Goal: Transaction & Acquisition: Purchase product/service

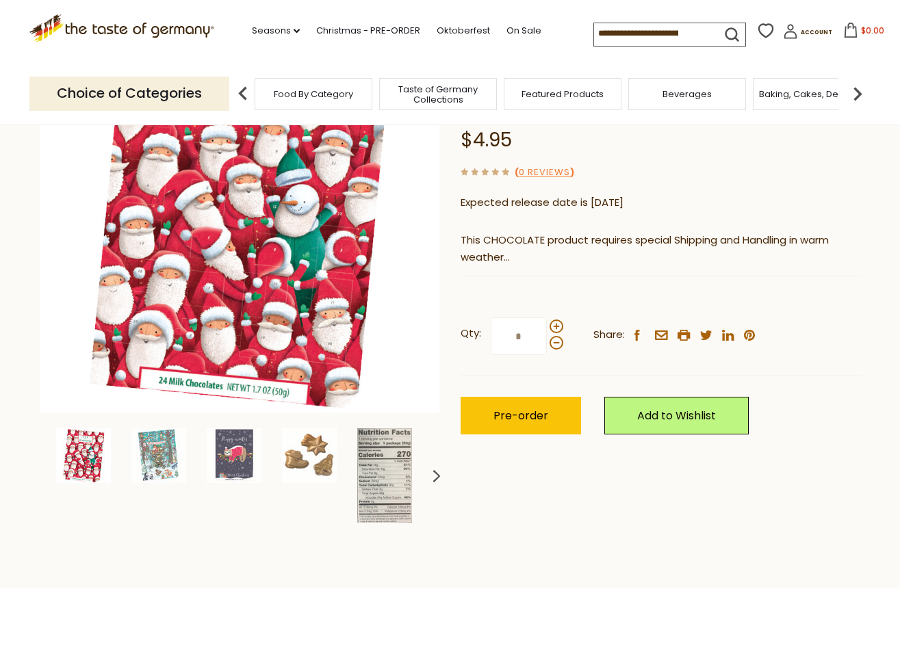
scroll to position [183, 0]
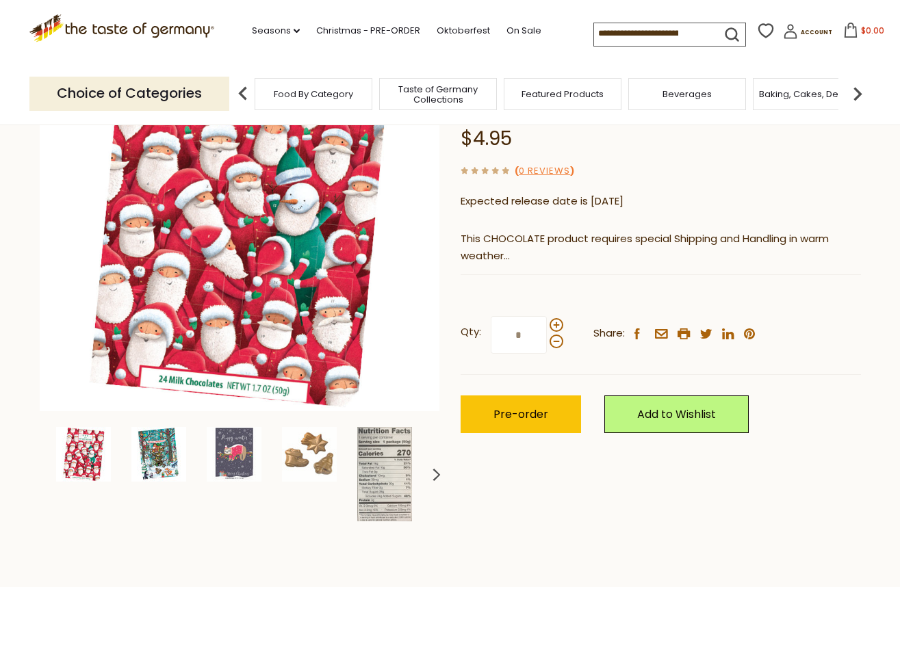
click at [141, 453] on img at bounding box center [158, 454] width 55 height 55
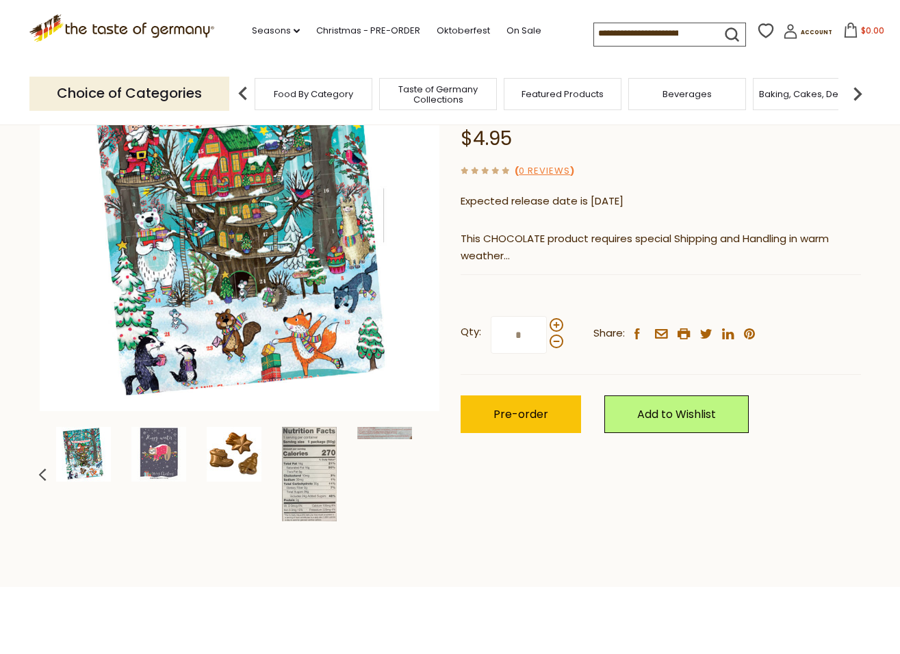
click at [229, 460] on img at bounding box center [234, 454] width 55 height 55
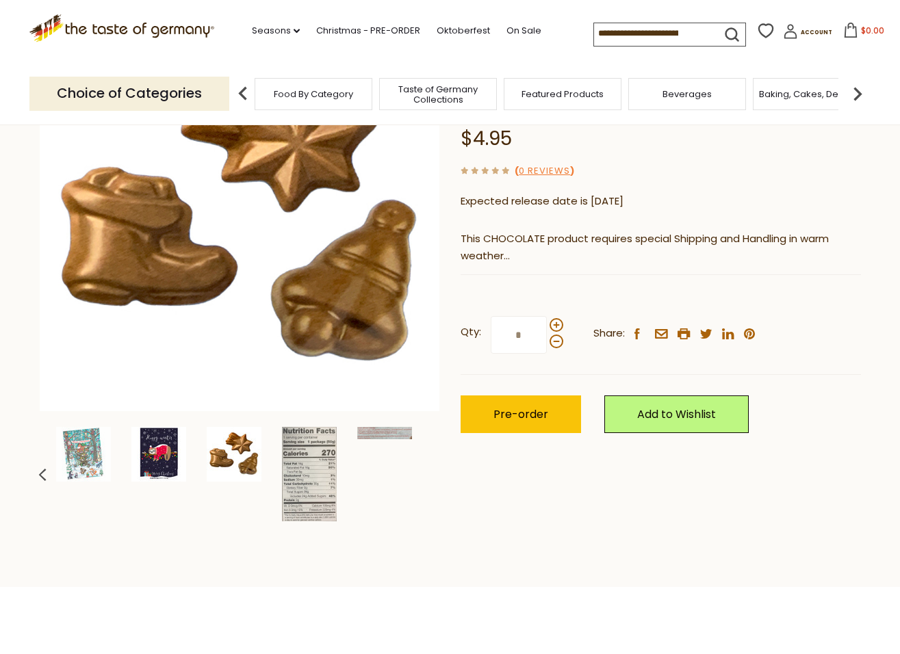
click at [164, 468] on img at bounding box center [158, 454] width 55 height 55
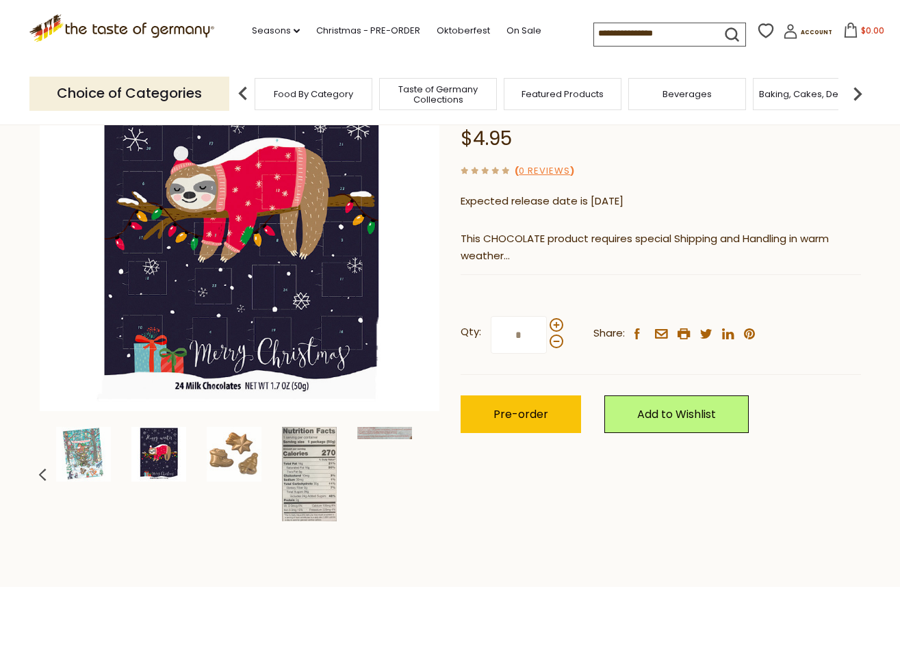
click at [44, 478] on use at bounding box center [42, 475] width 8 height 12
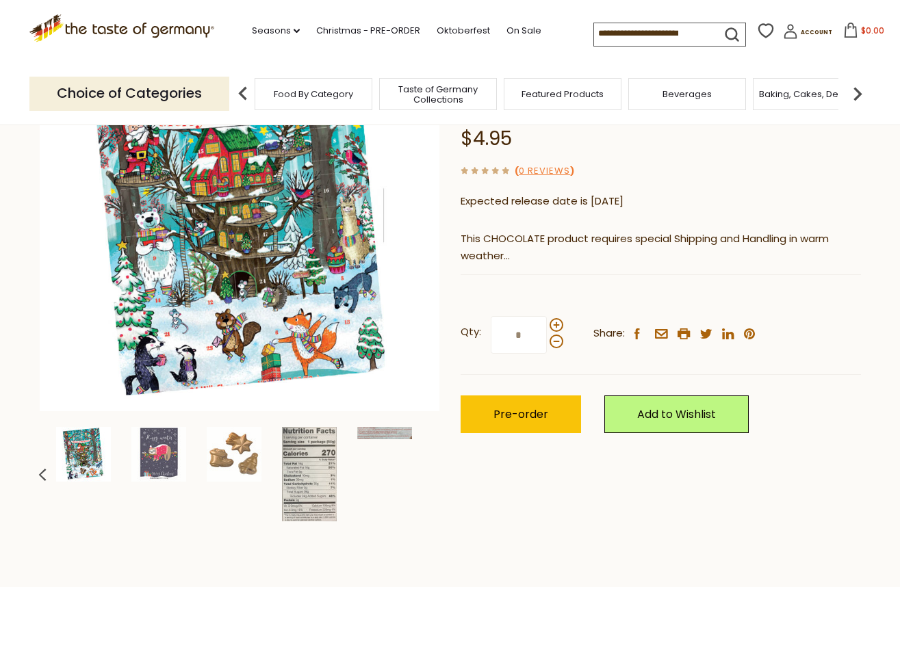
click at [44, 477] on icon at bounding box center [43, 475] width 12 height 12
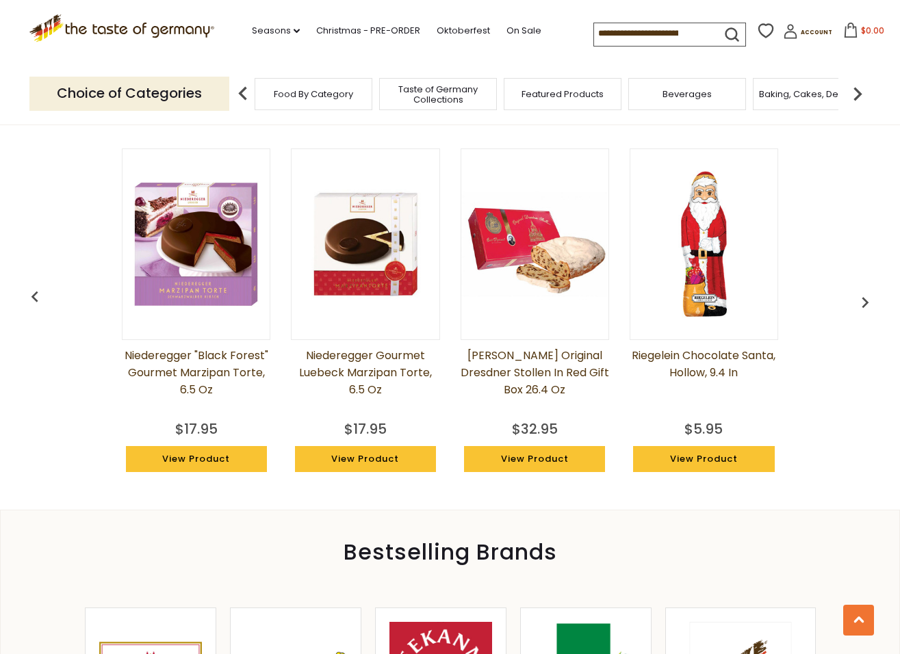
scroll to position [1048, 0]
click at [863, 295] on img "button" at bounding box center [865, 302] width 22 height 22
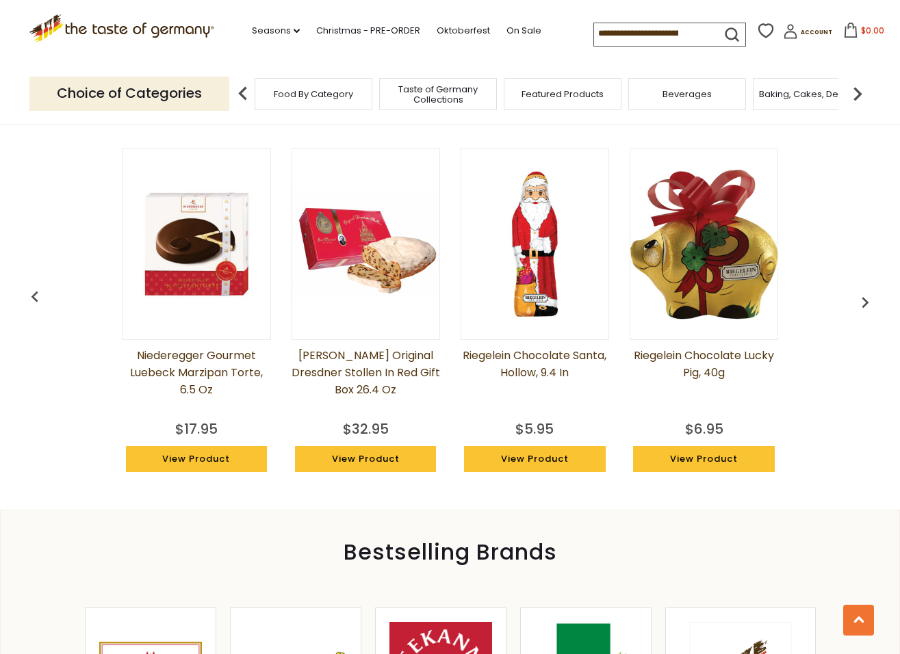
click at [863, 295] on img "button" at bounding box center [865, 302] width 22 height 22
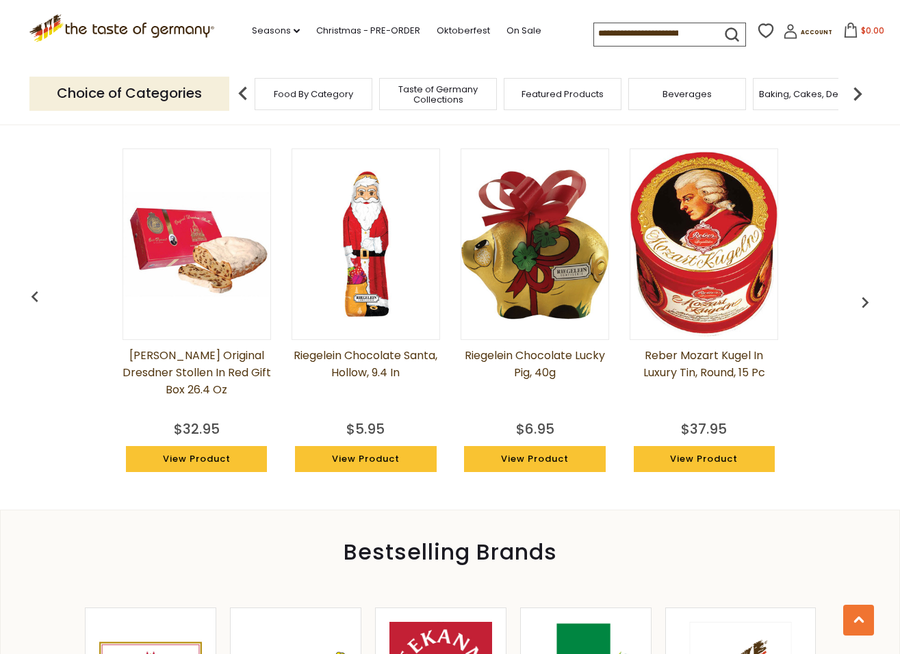
click at [863, 295] on img "button" at bounding box center [865, 302] width 22 height 22
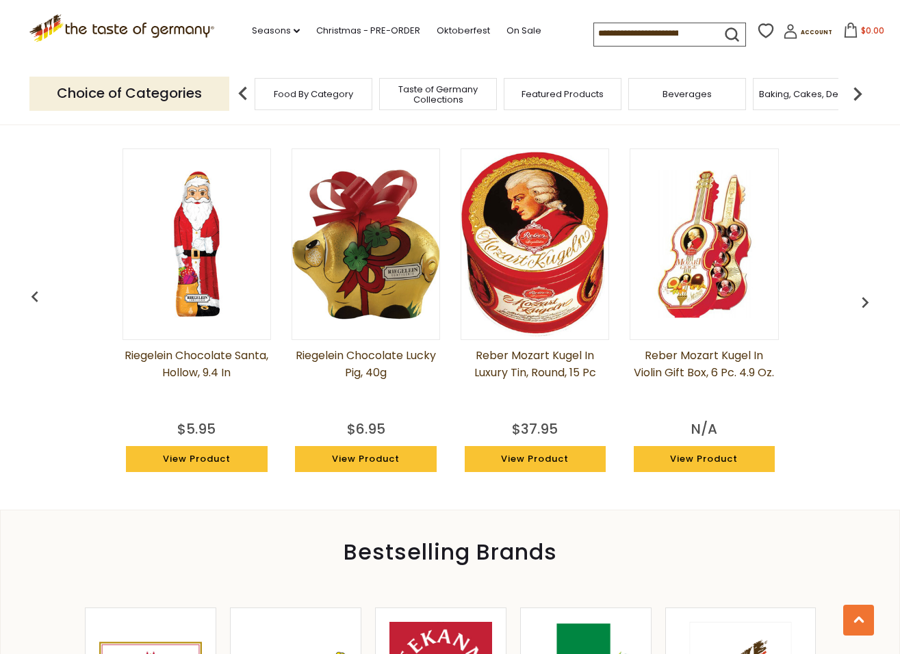
click at [863, 295] on img "button" at bounding box center [865, 302] width 22 height 22
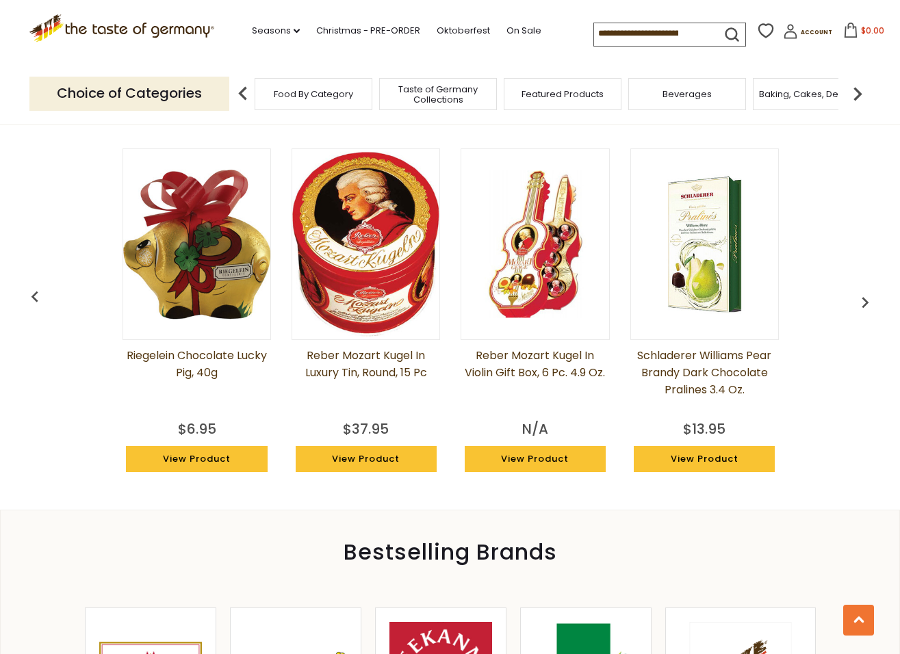
click at [863, 295] on img "button" at bounding box center [865, 302] width 22 height 22
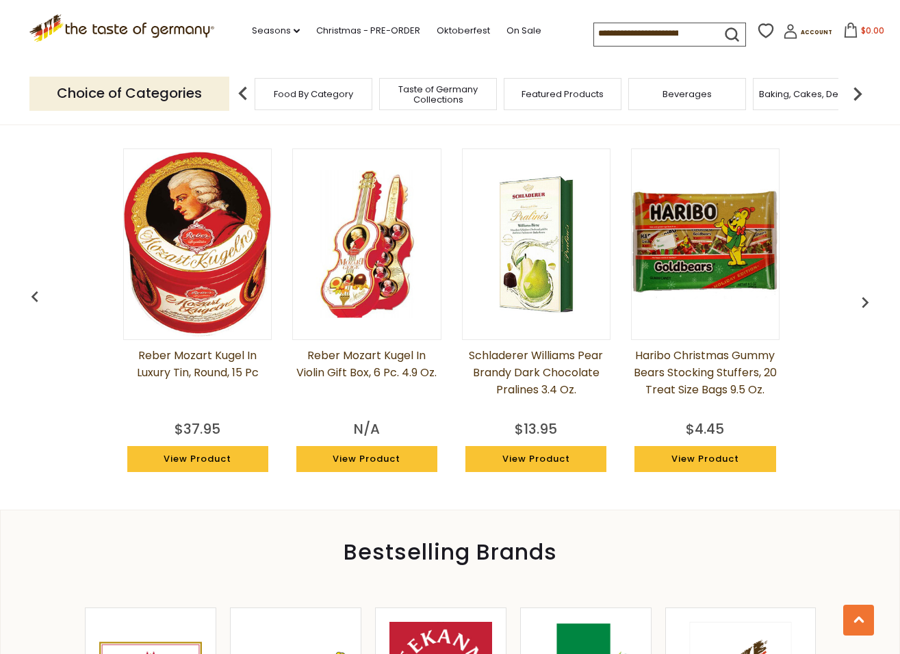
scroll to position [0, 845]
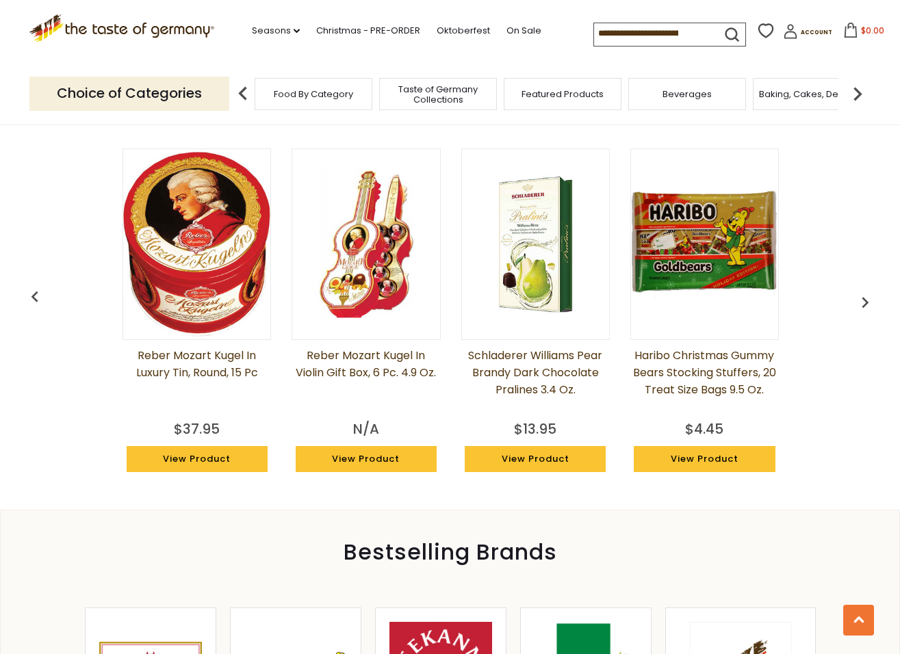
click at [863, 295] on img "button" at bounding box center [865, 302] width 22 height 22
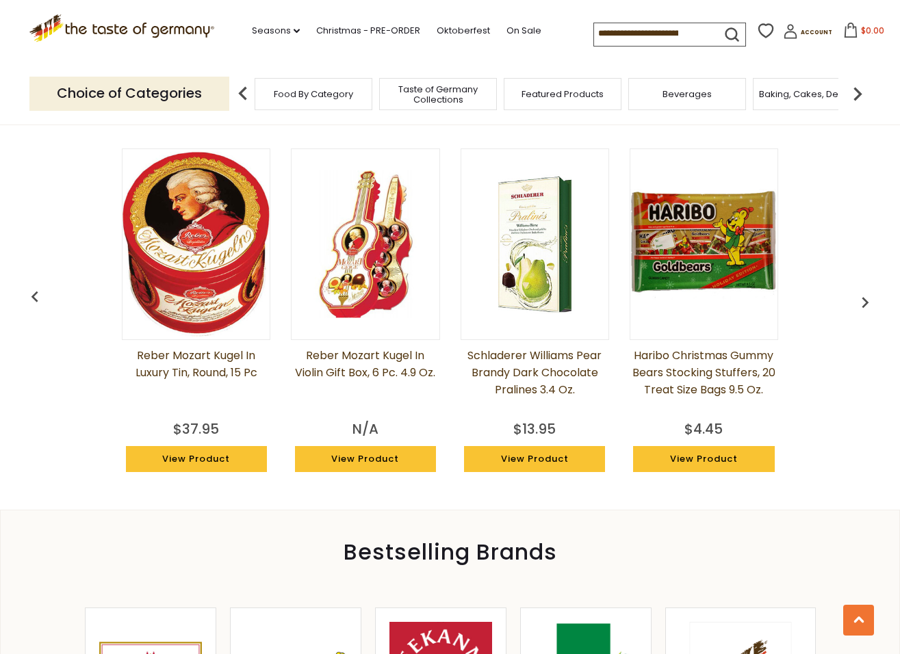
click at [863, 295] on img "button" at bounding box center [865, 302] width 22 height 22
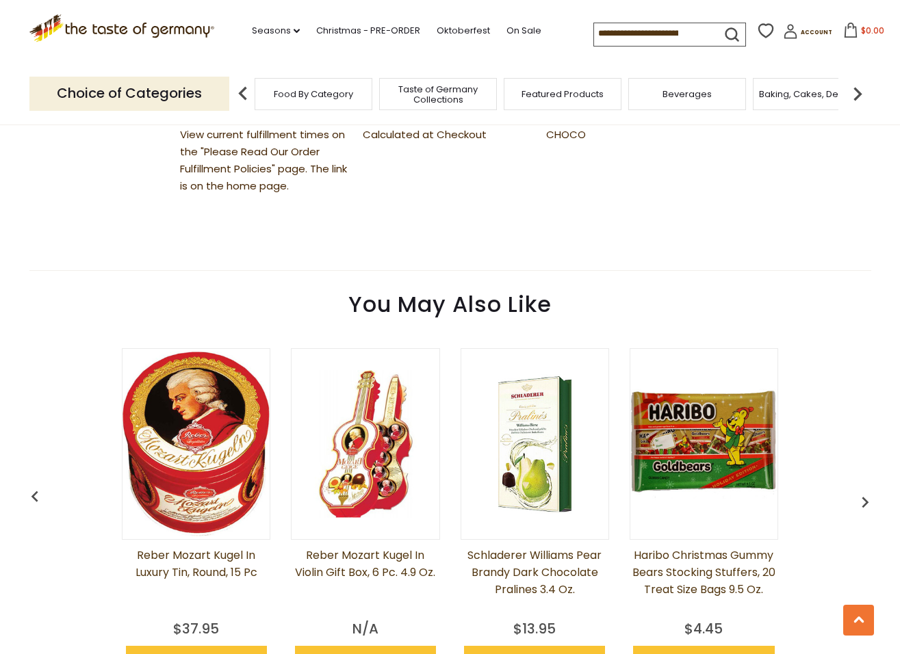
scroll to position [914, 0]
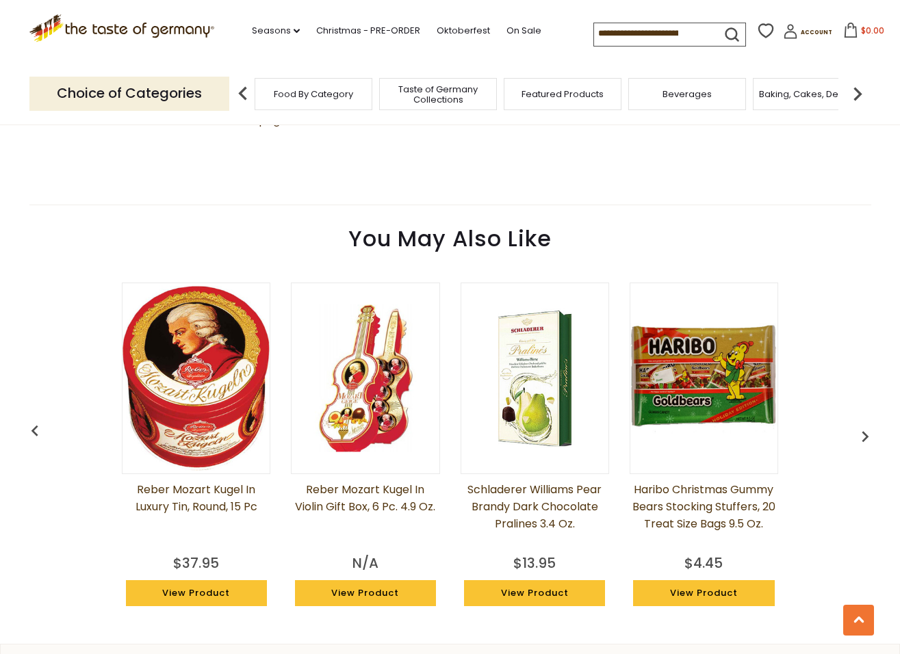
click at [30, 424] on img "button" at bounding box center [35, 431] width 22 height 22
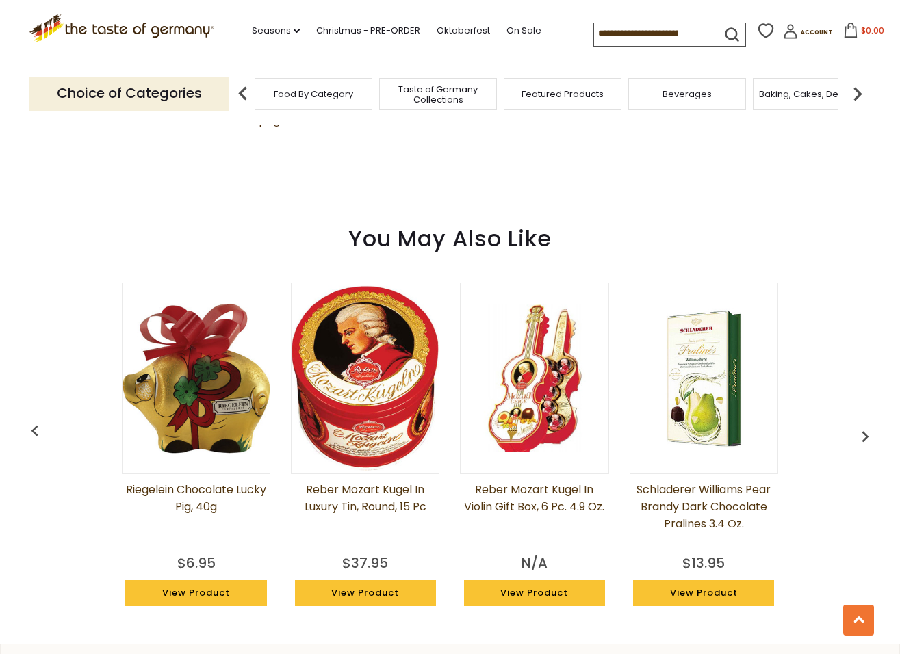
click at [31, 423] on img "button" at bounding box center [35, 431] width 22 height 22
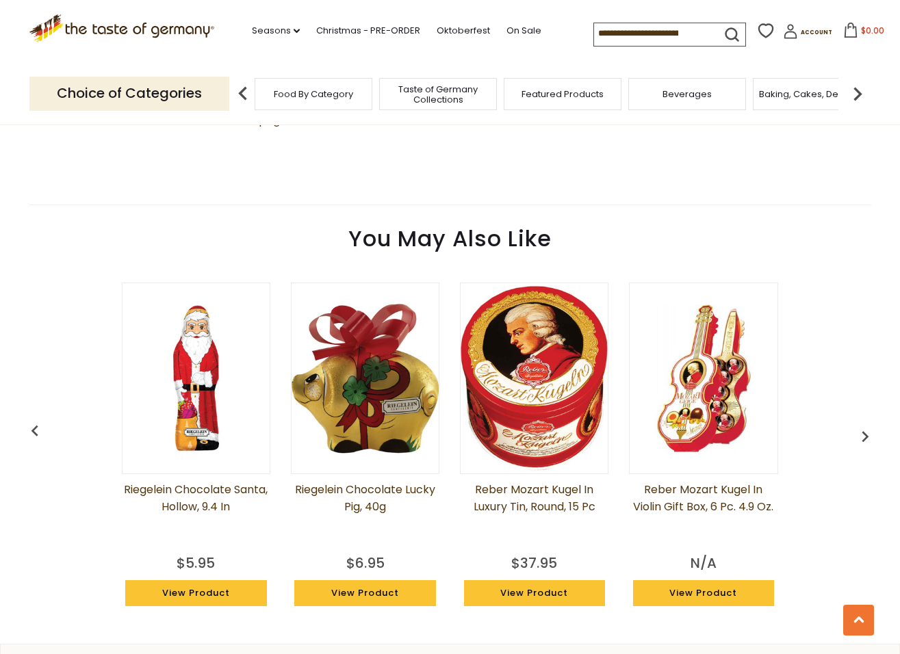
click at [31, 423] on img "button" at bounding box center [35, 431] width 22 height 22
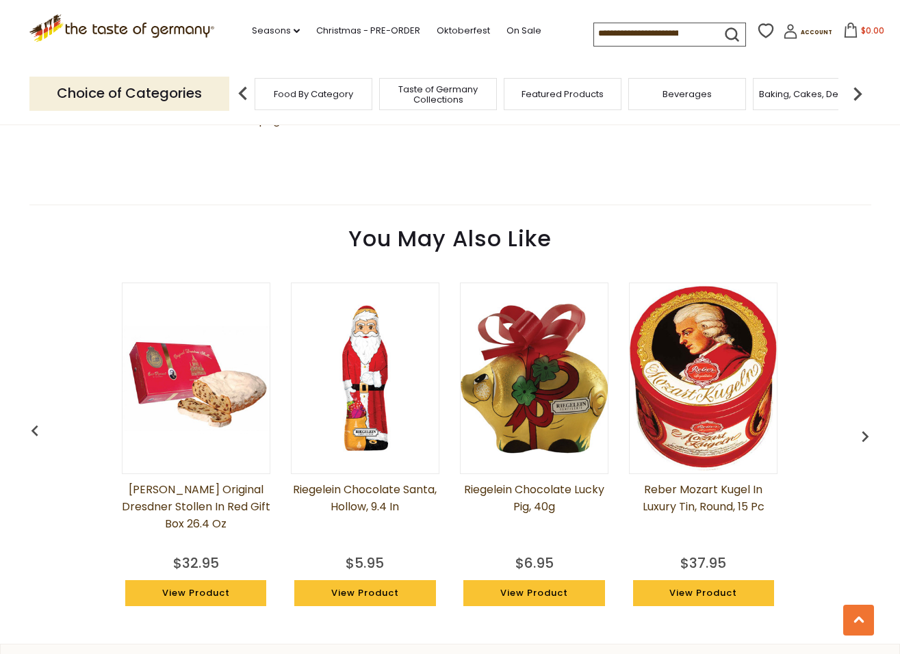
click at [31, 423] on img "button" at bounding box center [35, 431] width 22 height 22
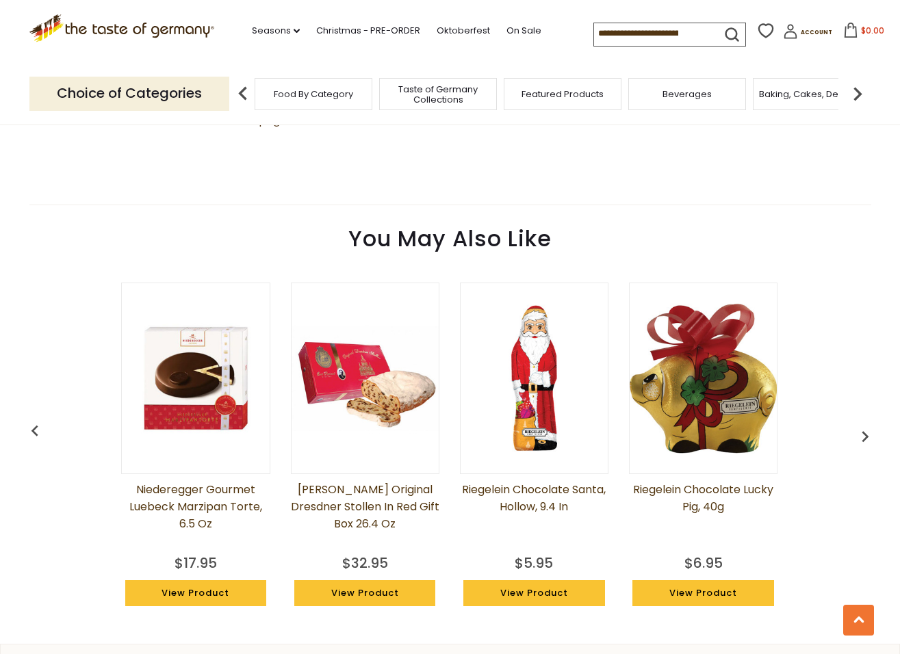
click at [31, 423] on img "button" at bounding box center [35, 431] width 22 height 22
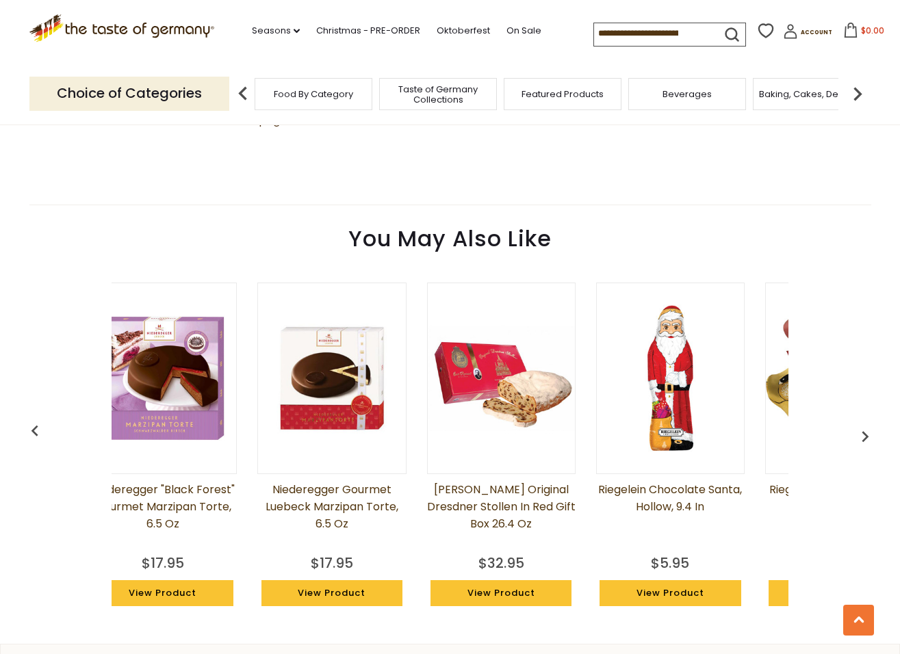
scroll to position [0, 1]
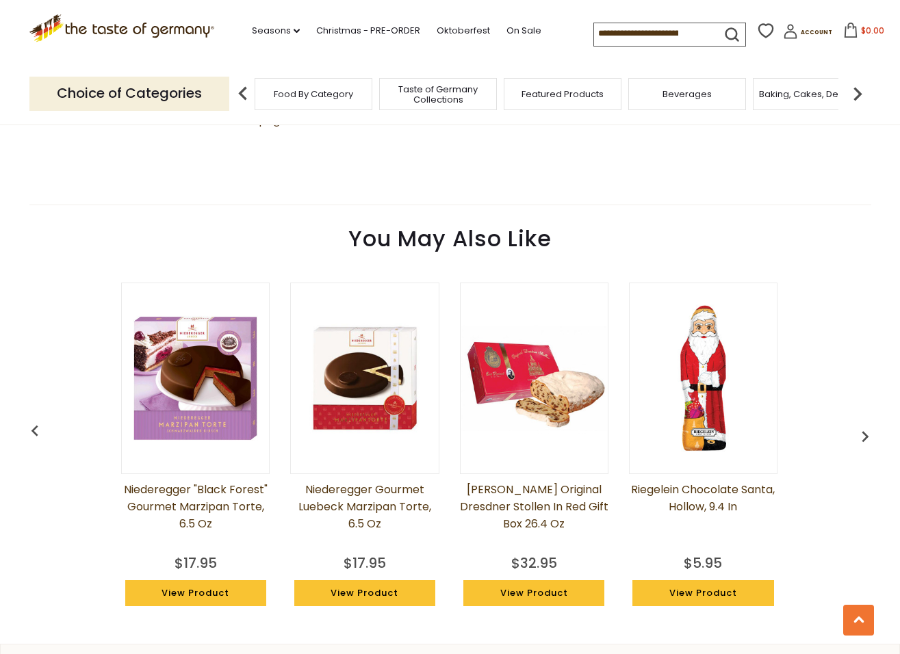
click at [31, 423] on img "button" at bounding box center [35, 431] width 22 height 22
